Goal: Information Seeking & Learning: Learn about a topic

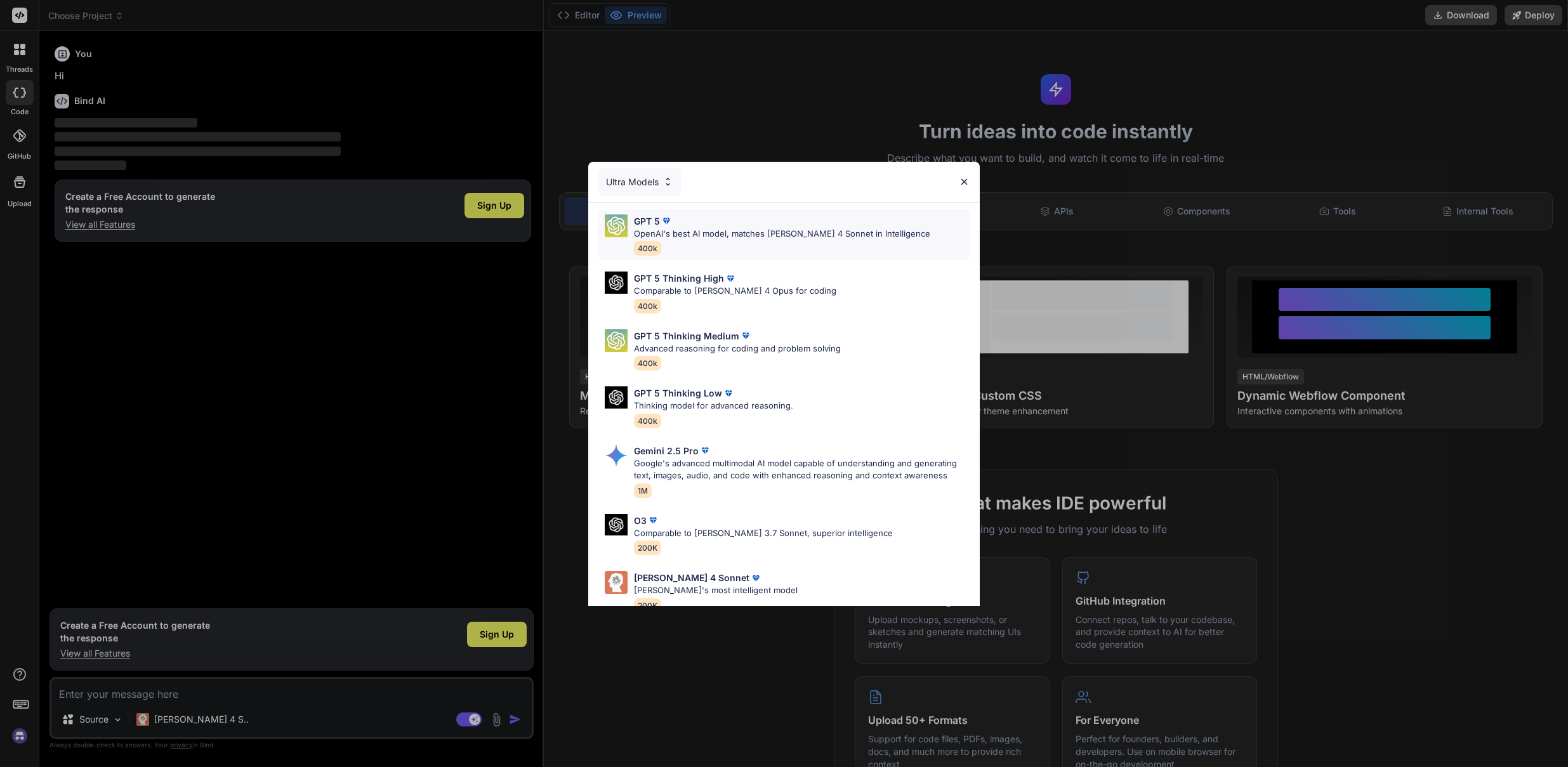
click at [743, 225] on div "GPT 5" at bounding box center [781, 221] width 296 height 14
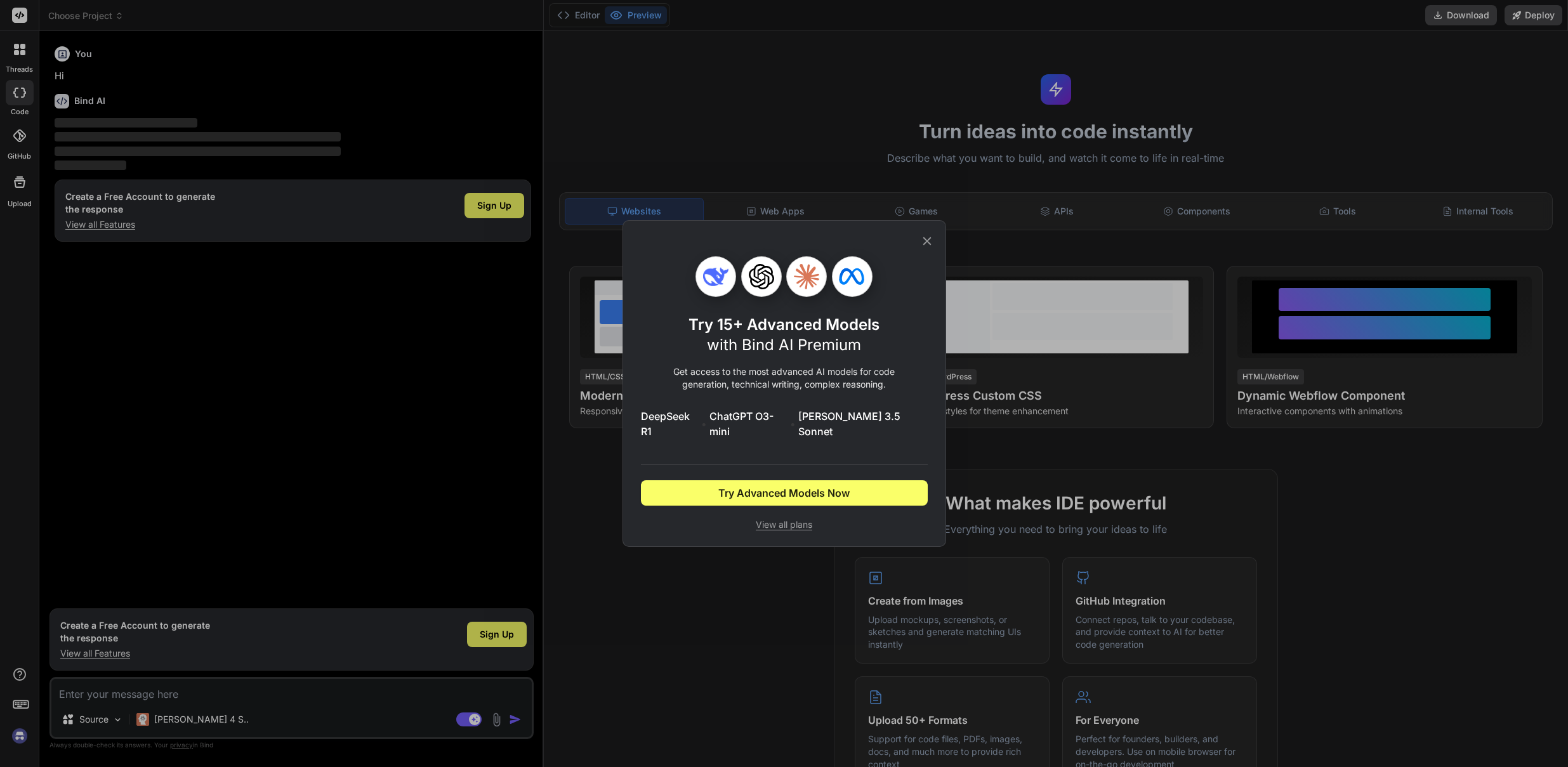
click at [785, 519] on span "View all plans" at bounding box center [784, 525] width 287 height 13
click at [599, 374] on div "Try 15+ Advanced Models with Bind AI Premium Get access to the most advanced AI…" at bounding box center [784, 384] width 1568 height 767
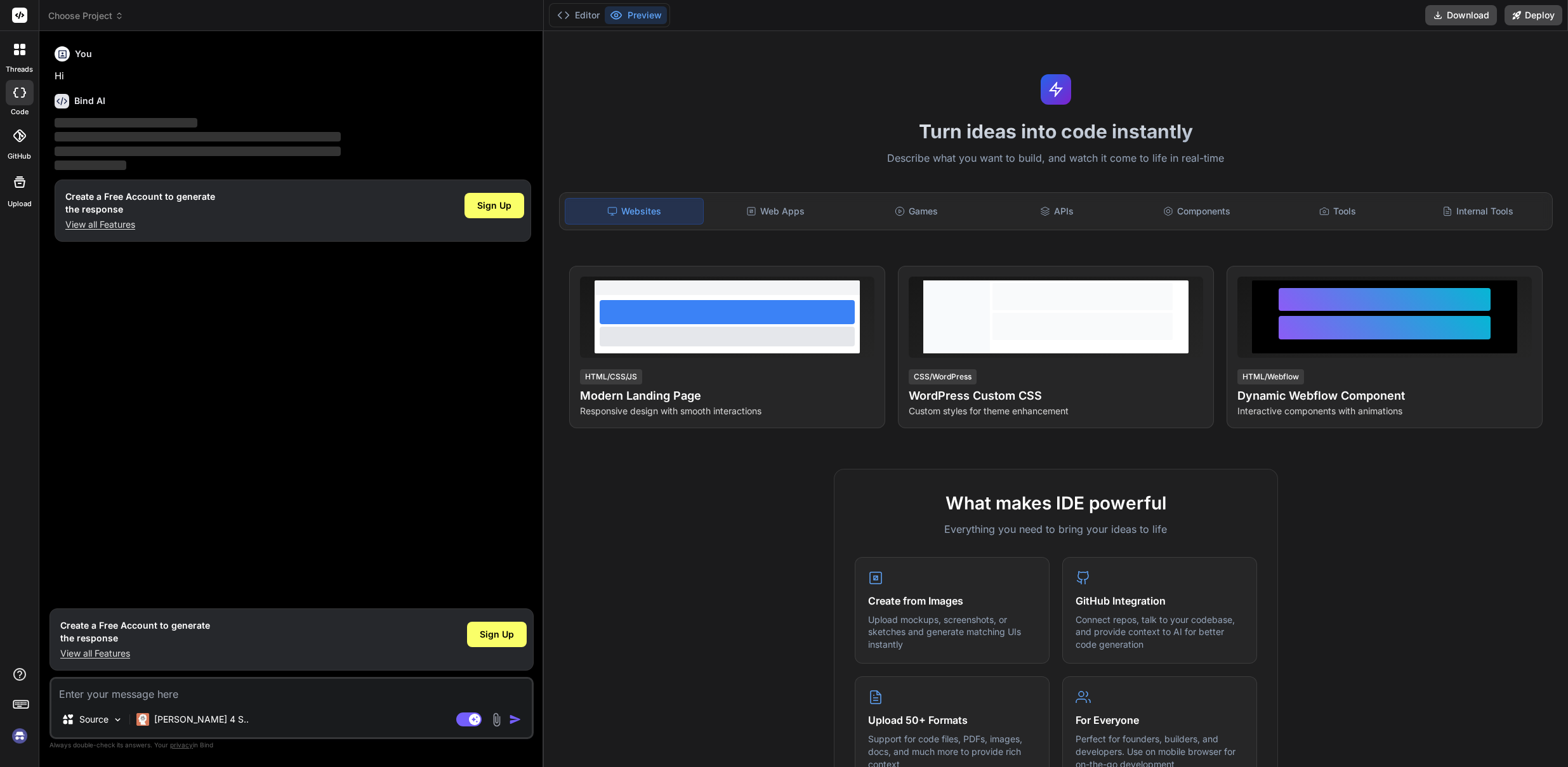
click at [347, 347] on div "You Hi Bind AI ‌ ‌ ‌ ‌ Create a Free Account to generate the response View all …" at bounding box center [293, 321] width 482 height 561
click at [12, 188] on icon at bounding box center [19, 182] width 15 height 15
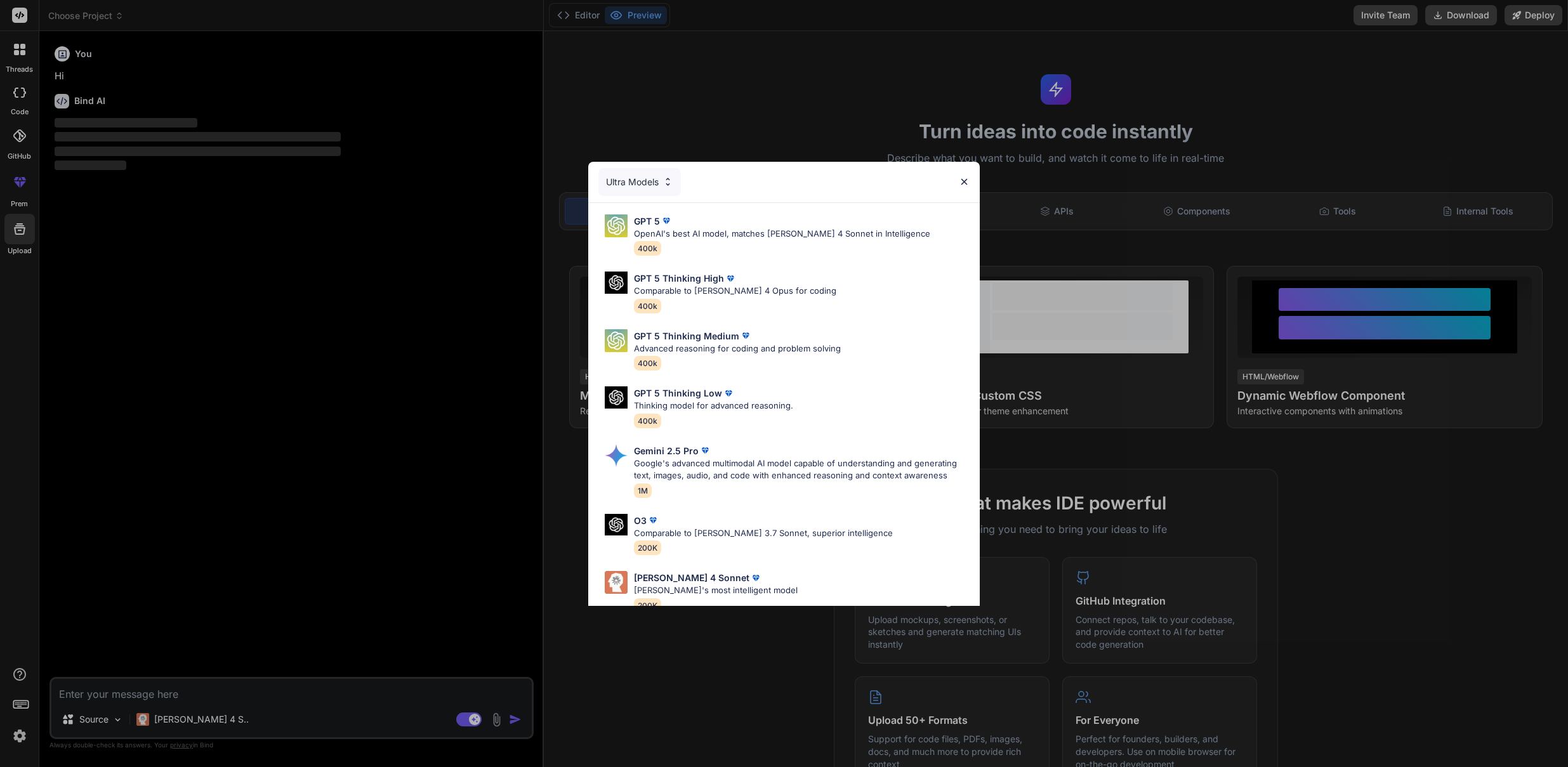
click at [968, 182] on img at bounding box center [964, 182] width 11 height 11
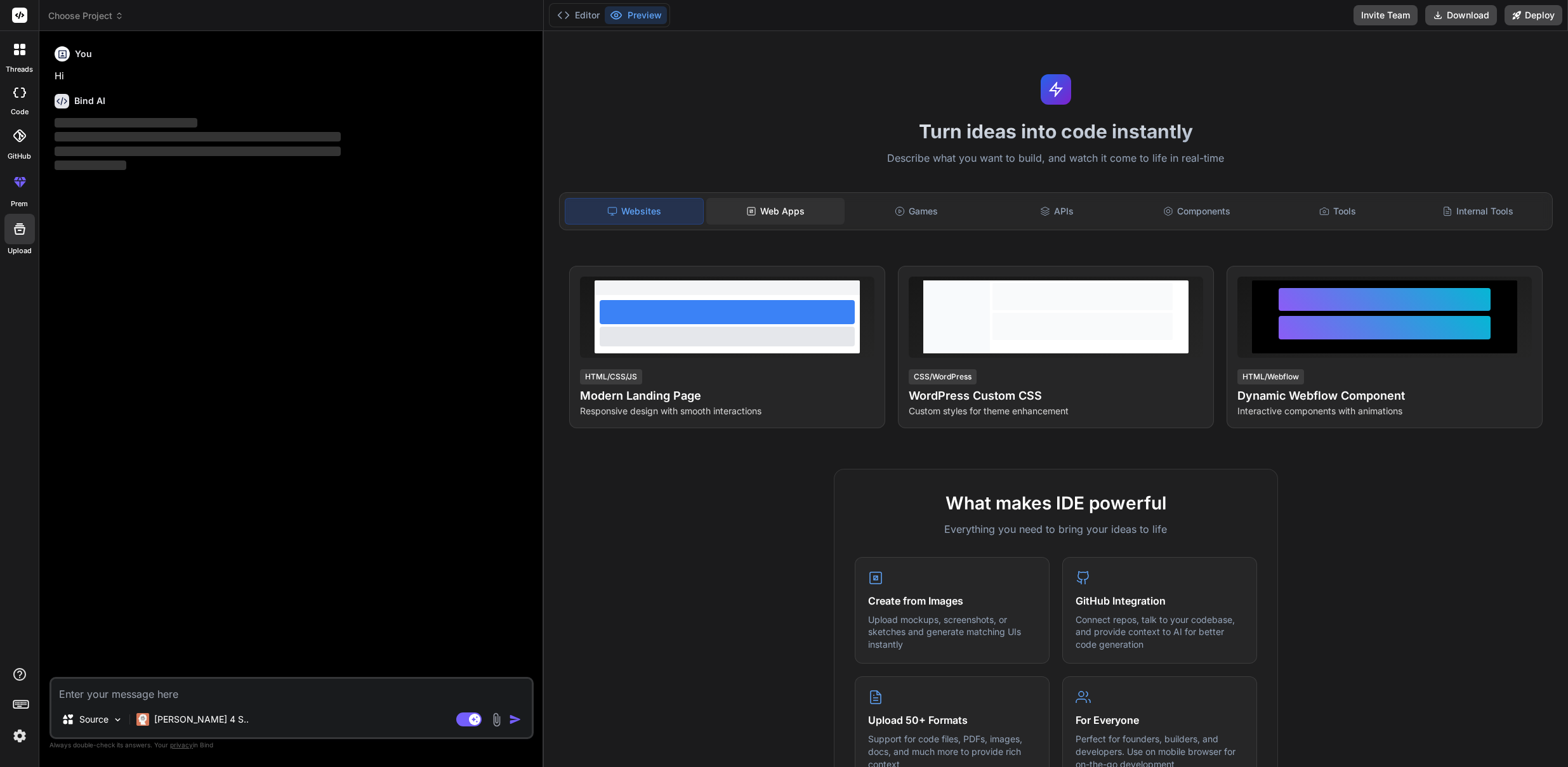
click at [798, 214] on div "Web Apps" at bounding box center [775, 212] width 138 height 27
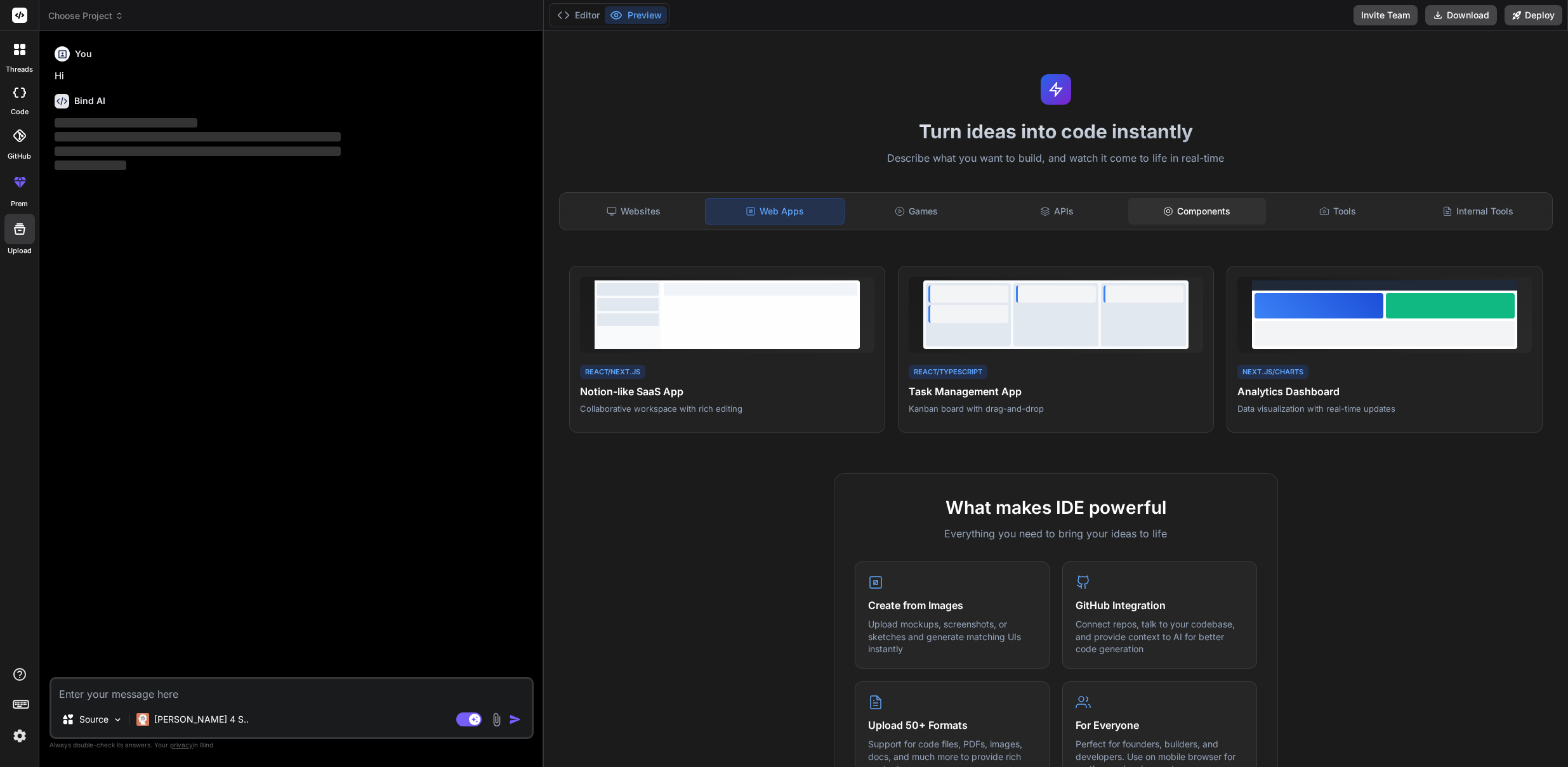
click at [1200, 207] on div "Components" at bounding box center [1196, 212] width 138 height 27
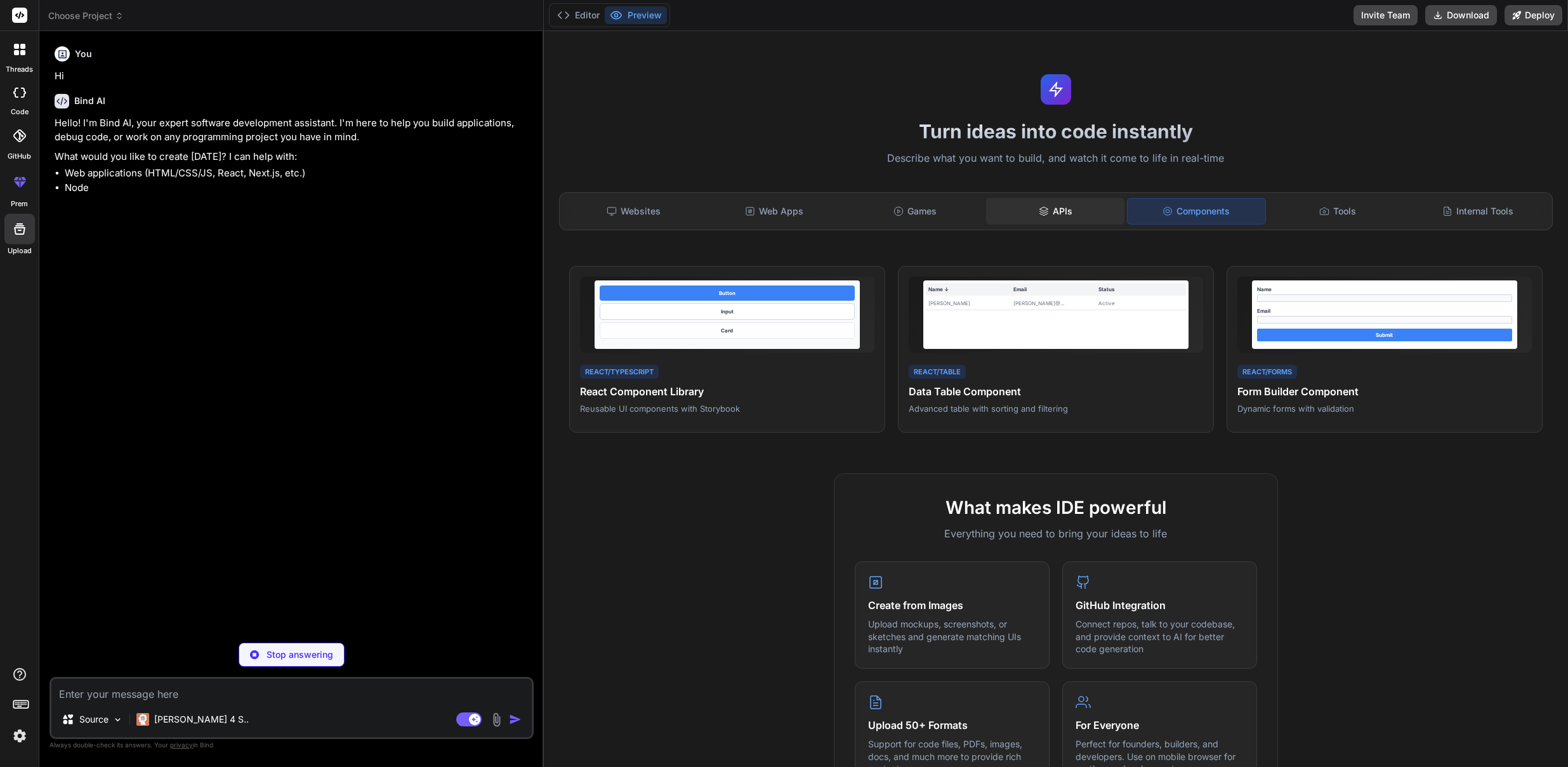
click at [1060, 210] on div "APIs" at bounding box center [1054, 212] width 138 height 27
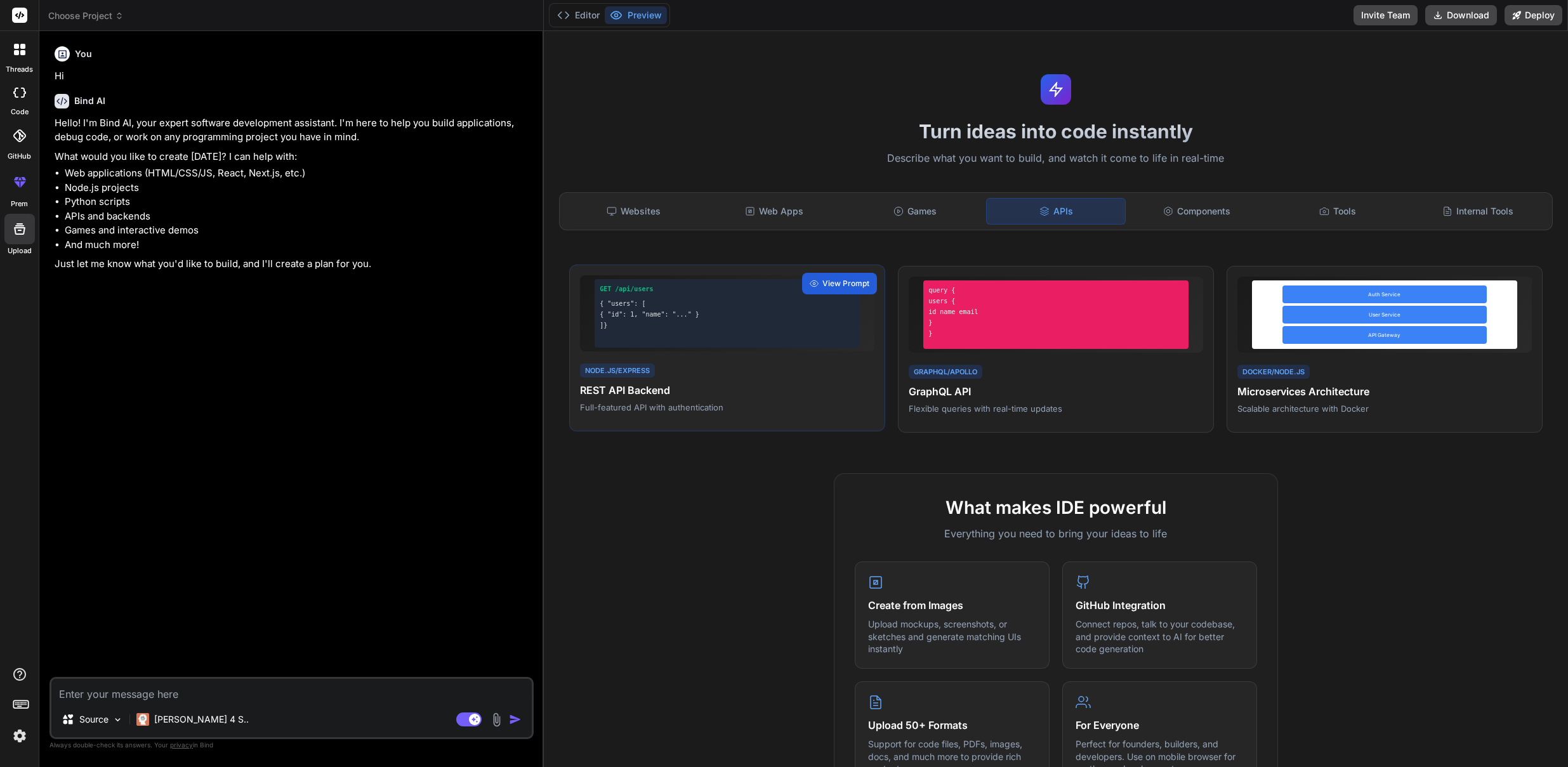
type textarea "x"
click at [826, 284] on span "View Prompt" at bounding box center [845, 284] width 47 height 12
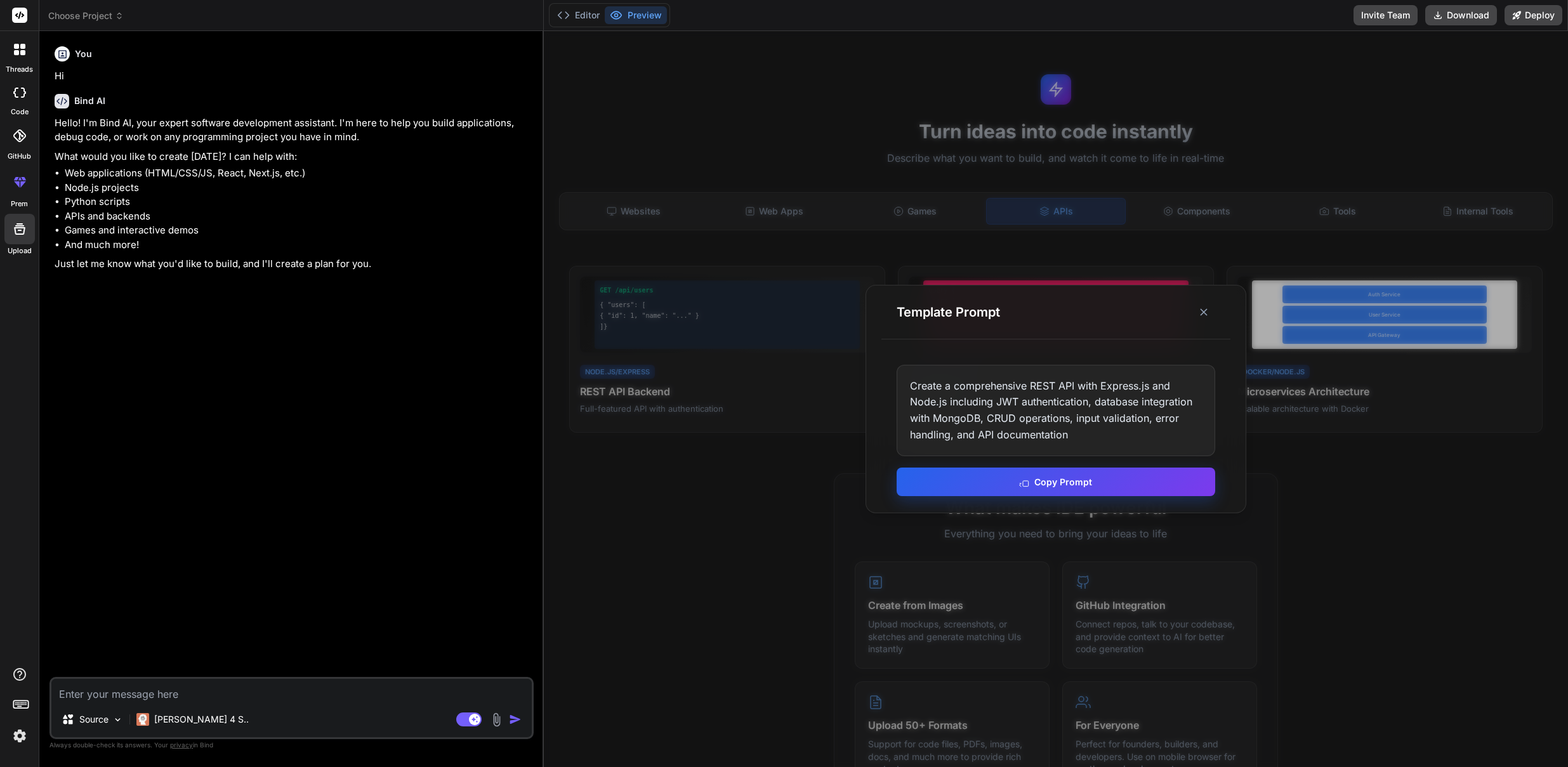
click at [1033, 485] on button "Copy Prompt" at bounding box center [1056, 482] width 319 height 29
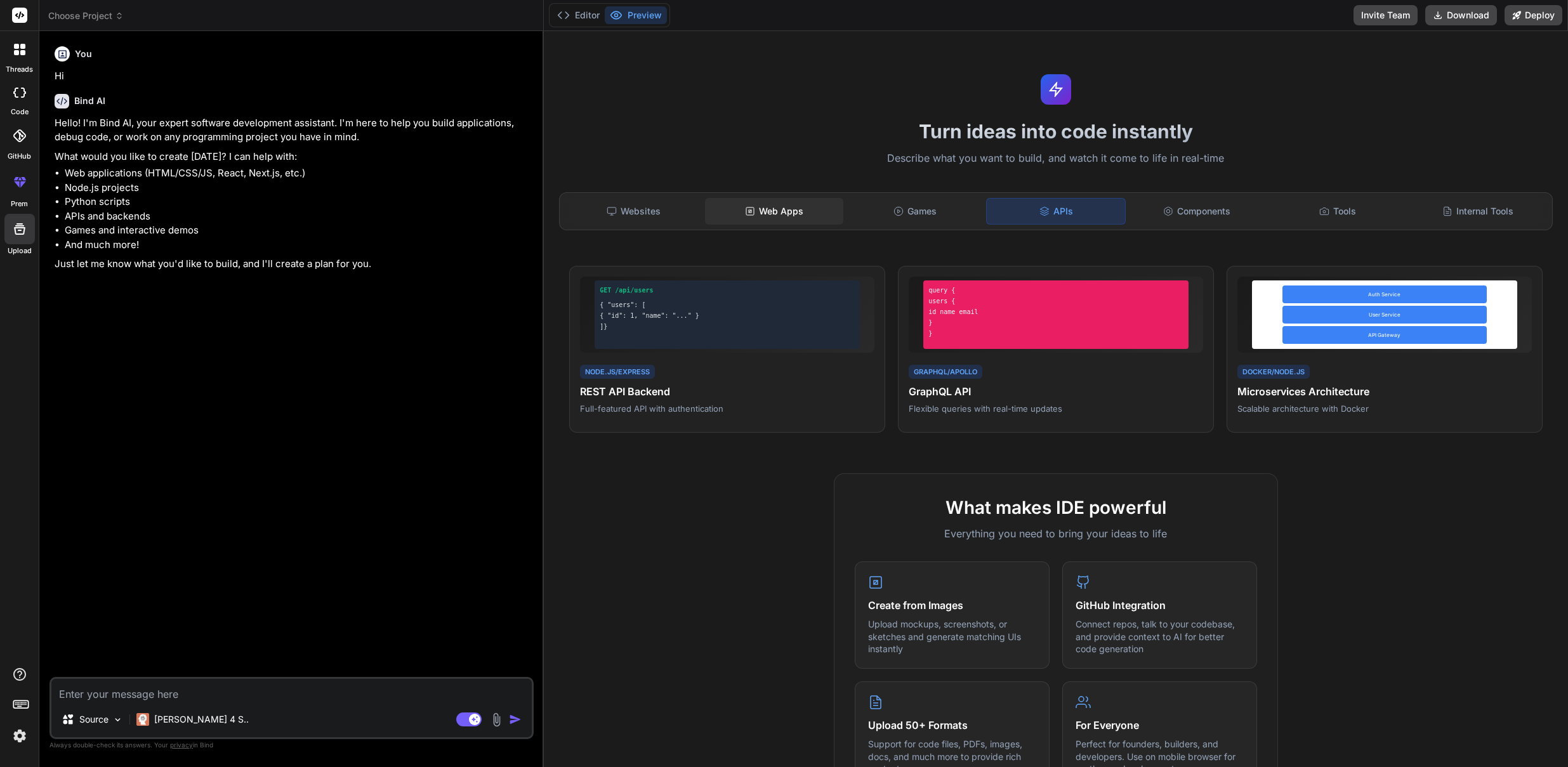
click at [775, 212] on div "Web Apps" at bounding box center [773, 212] width 138 height 27
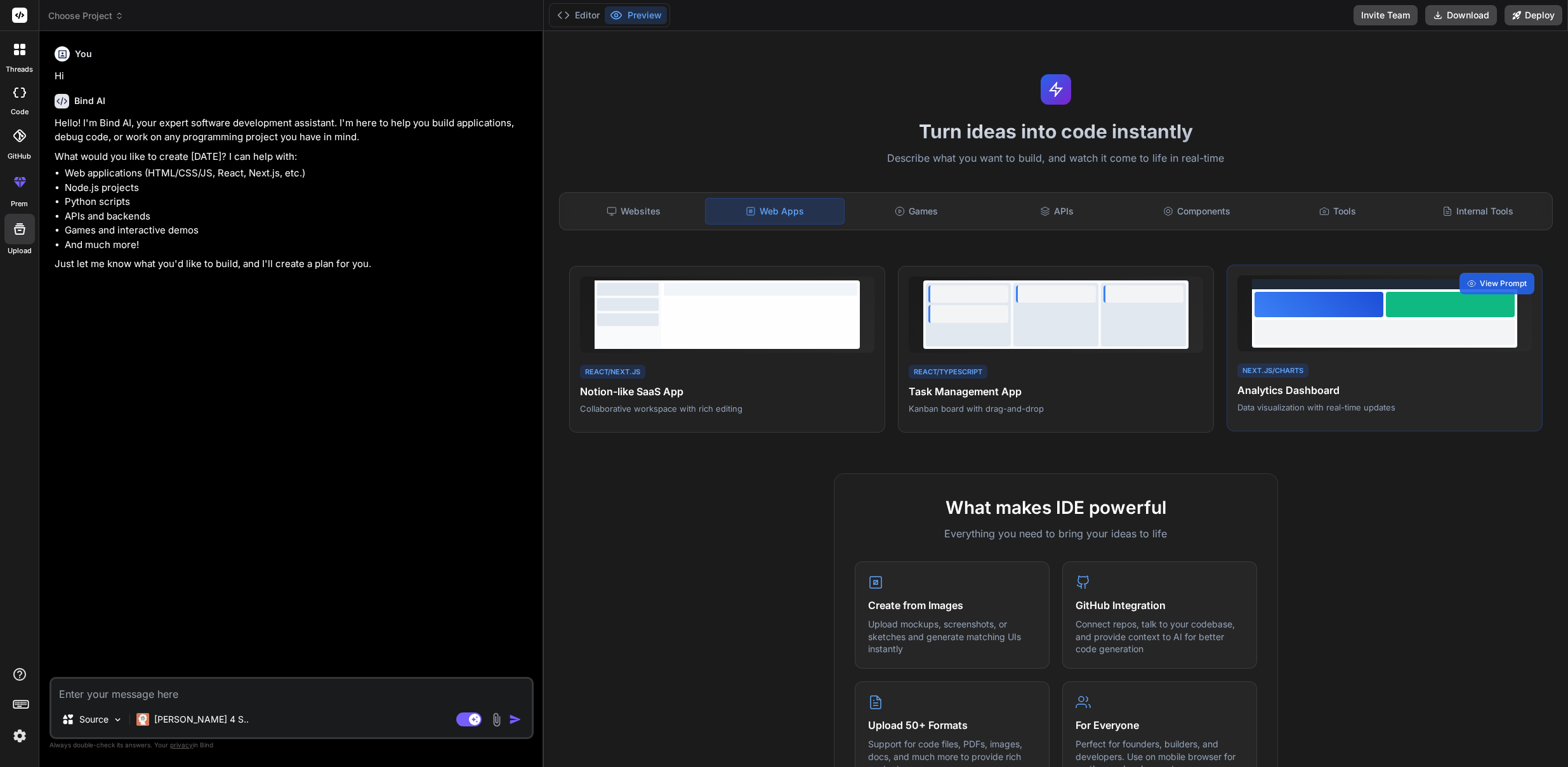
click at [1303, 388] on h4 "Analytics Dashboard" at bounding box center [1383, 390] width 294 height 15
click at [646, 209] on div "Websites" at bounding box center [633, 212] width 138 height 27
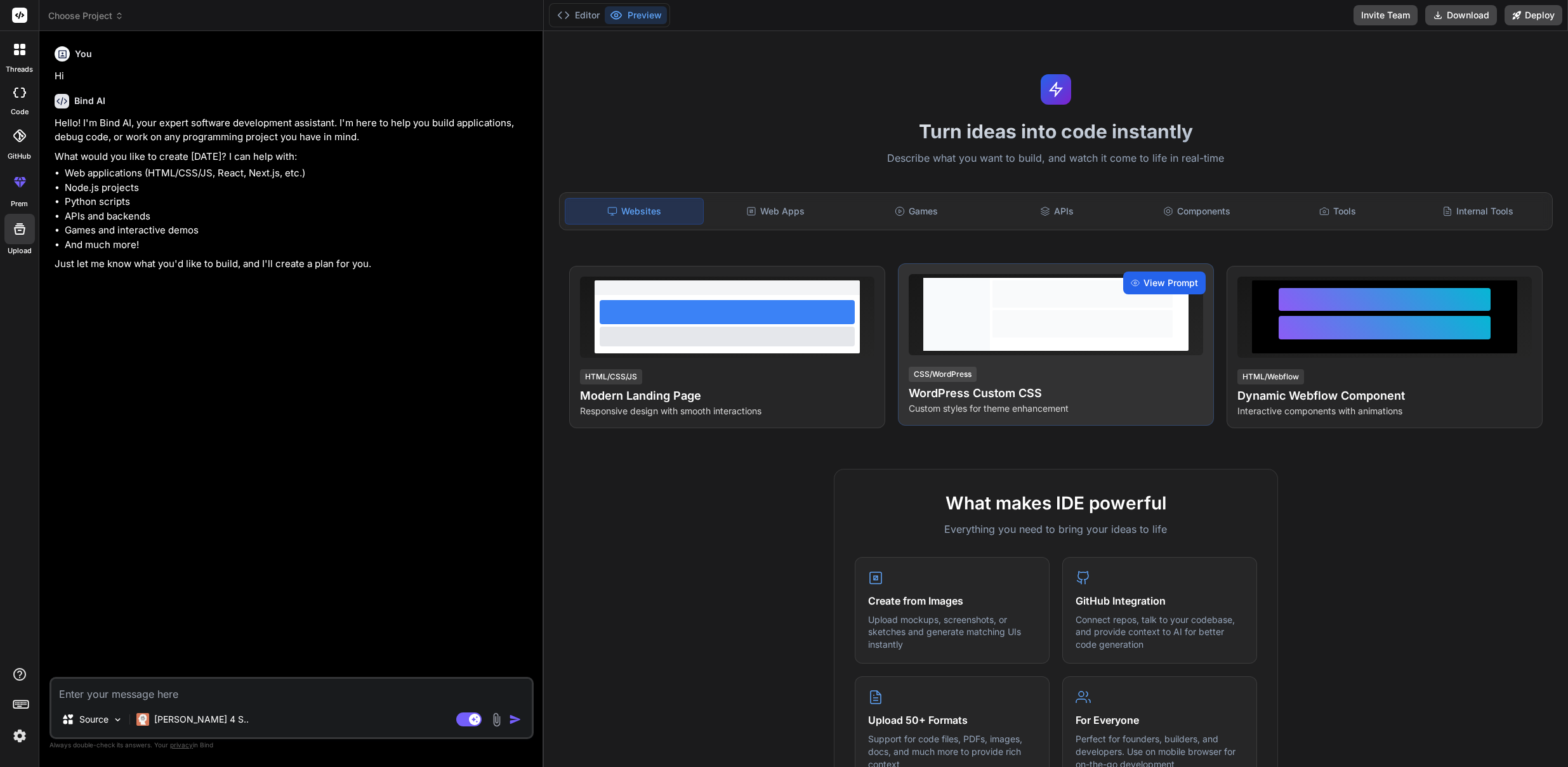
click at [1147, 284] on span "View Prompt" at bounding box center [1170, 283] width 55 height 13
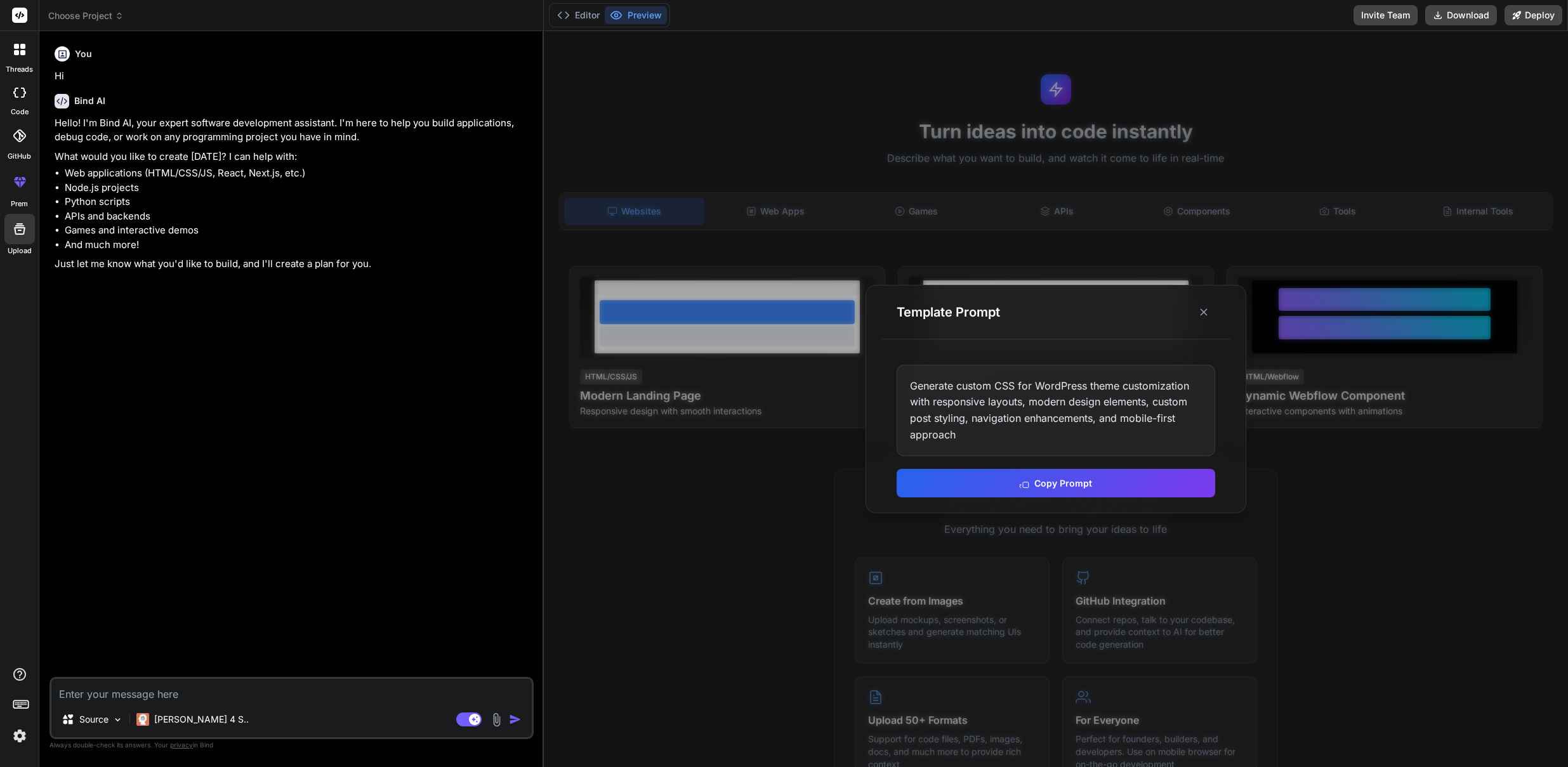
click at [1359, 423] on div at bounding box center [1056, 400] width 1024 height 736
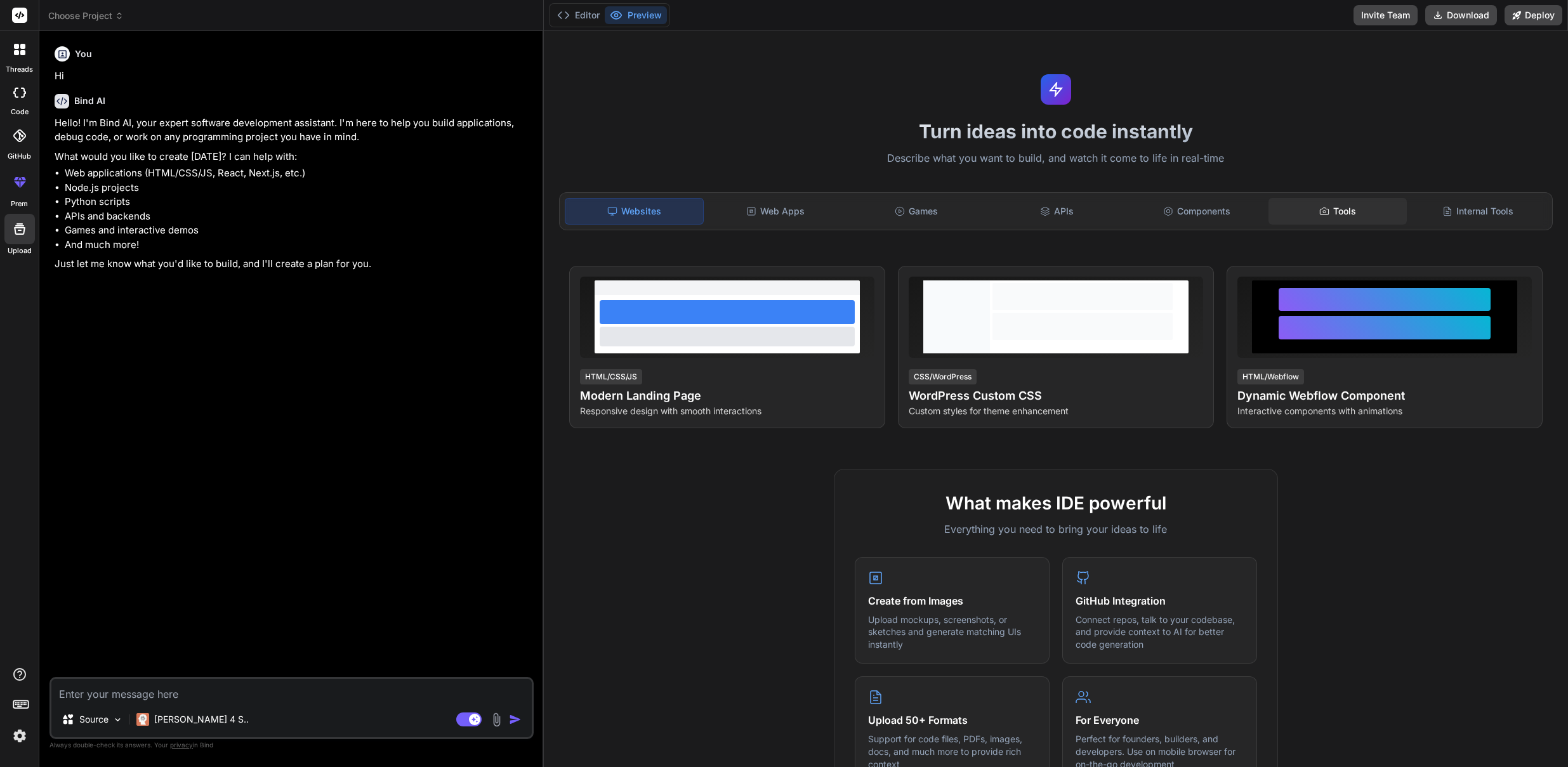
click at [1336, 213] on div "Tools" at bounding box center [1337, 212] width 138 height 27
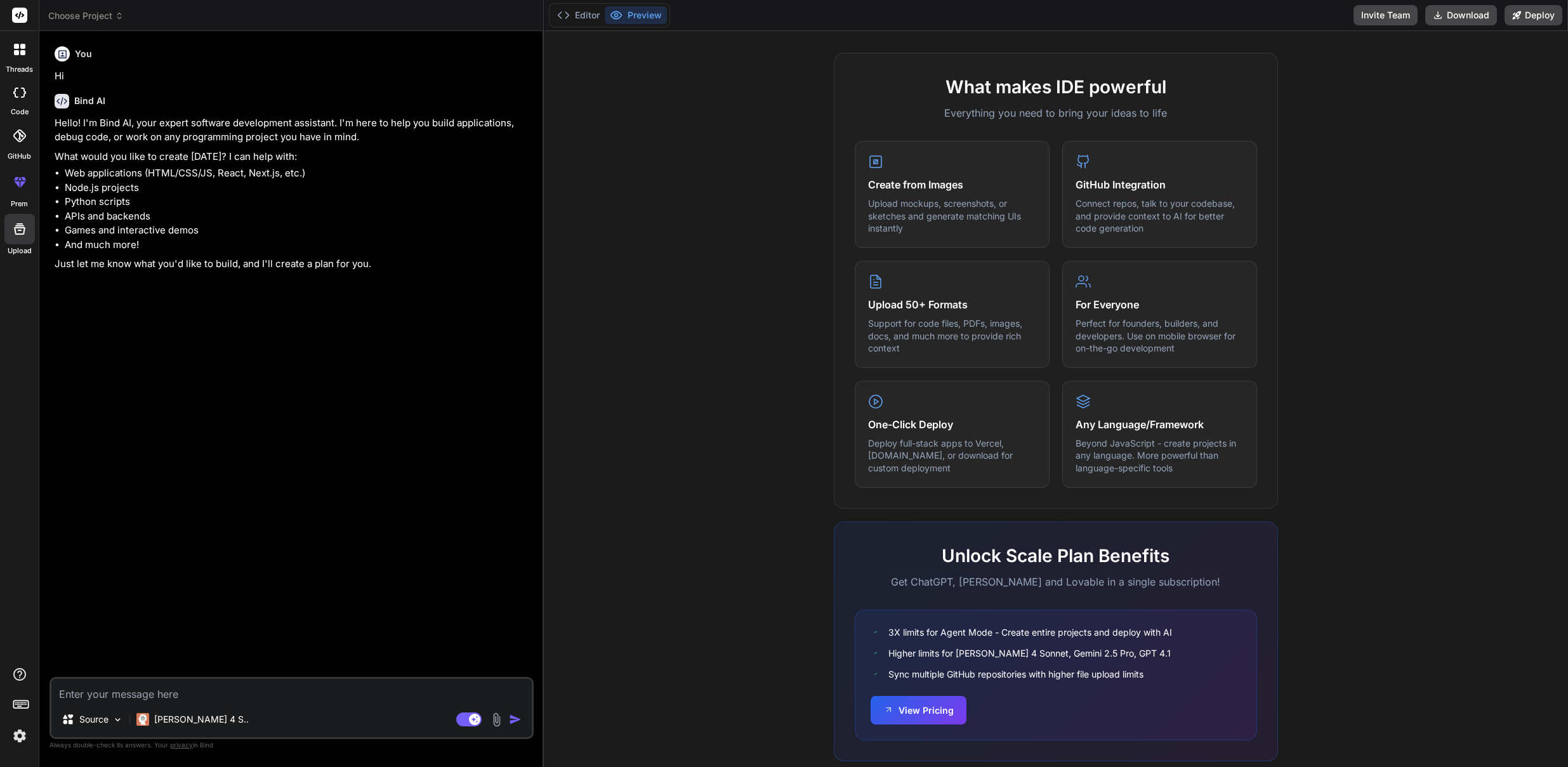
scroll to position [422, 0]
click at [937, 708] on button "View Pricing" at bounding box center [918, 708] width 95 height 29
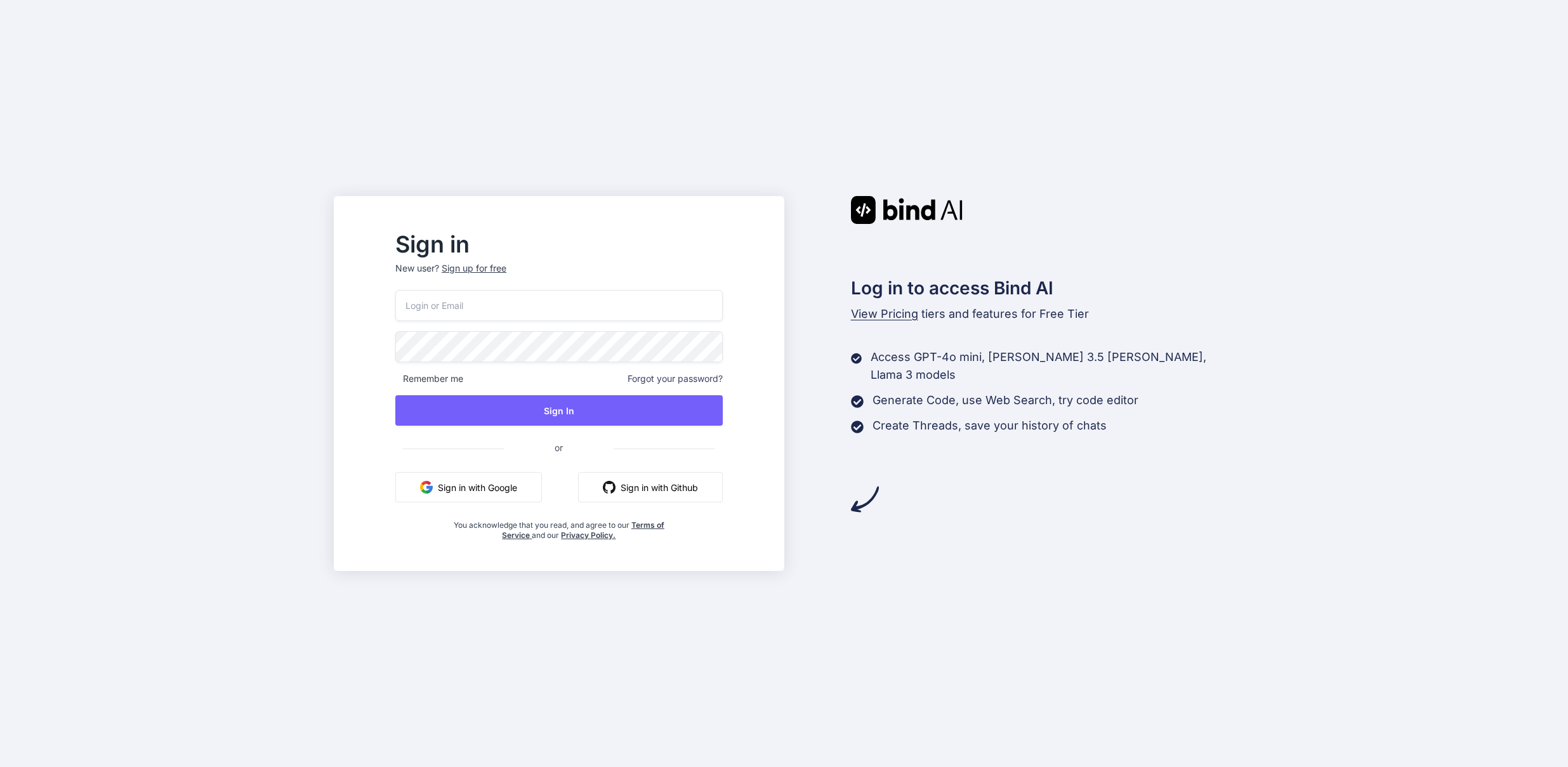
click at [517, 492] on button "Sign in with Google" at bounding box center [468, 487] width 147 height 31
click at [518, 492] on button "Sign in with Google" at bounding box center [468, 487] width 147 height 31
